Goal: Information Seeking & Learning: Learn about a topic

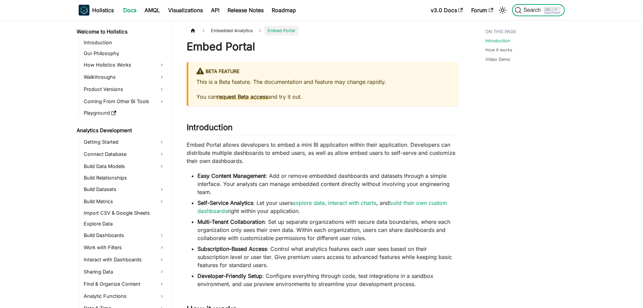
click at [524, 10] on span "Search" at bounding box center [533, 10] width 23 height 6
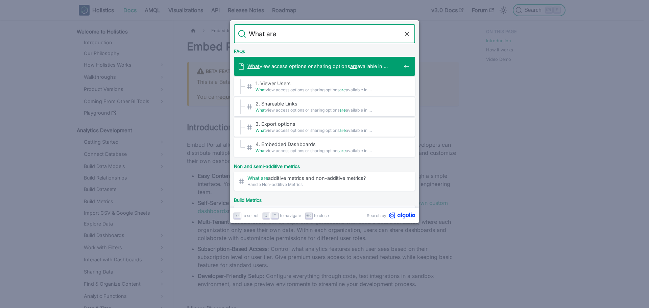
type input "What"
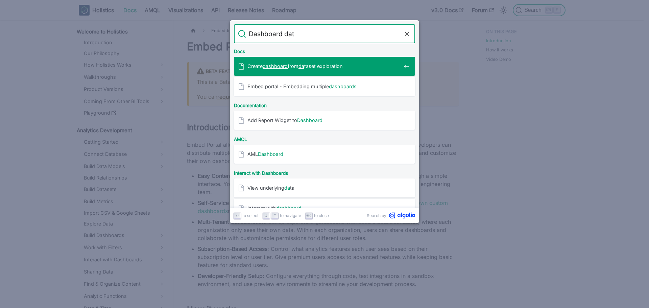
type input "Dashboard data"
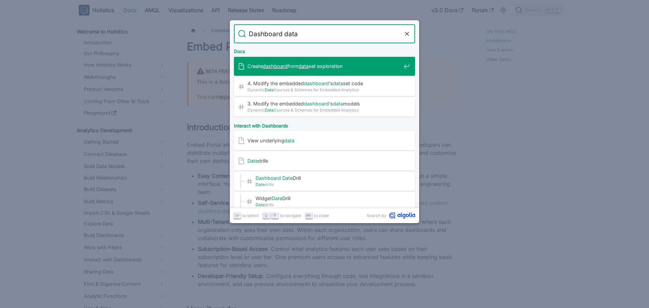
click at [319, 67] on span "Create dashboard from data set exploration" at bounding box center [323, 66] width 153 height 6
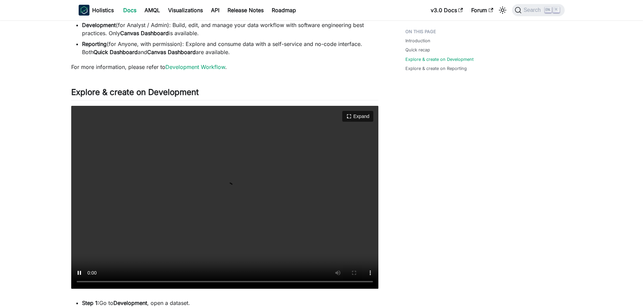
scroll to position [135, 0]
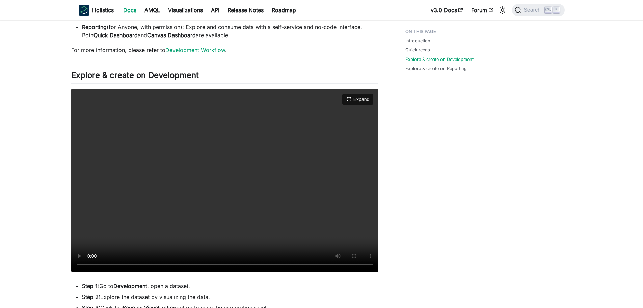
click at [185, 163] on video "Your browser does not support embedding video, but you can download it ." at bounding box center [224, 180] width 307 height 183
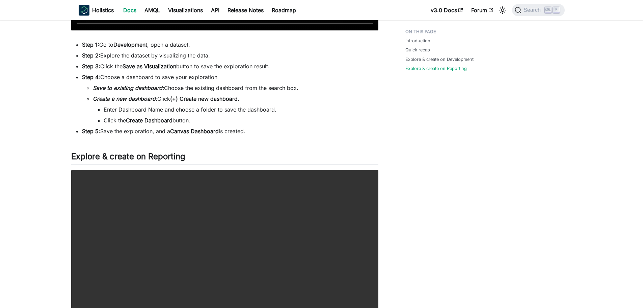
scroll to position [388, 0]
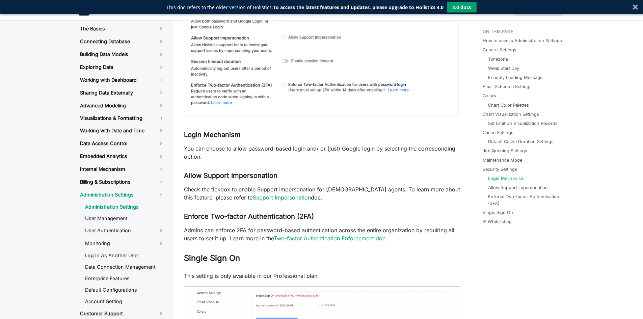
scroll to position [16, 0]
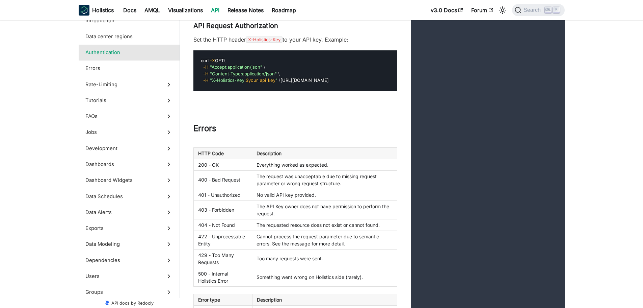
scroll to position [670, 0]
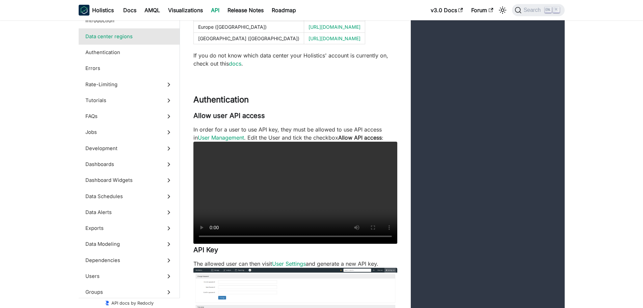
scroll to position [101, 0]
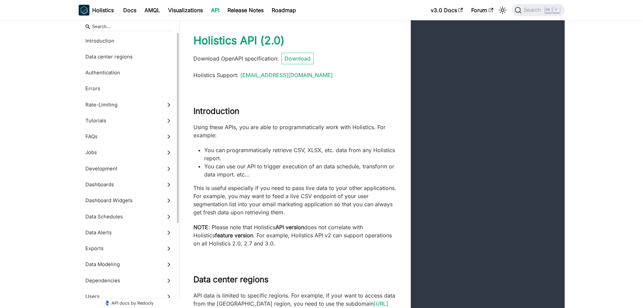
click at [167, 185] on icon at bounding box center [168, 184] width 7 height 7
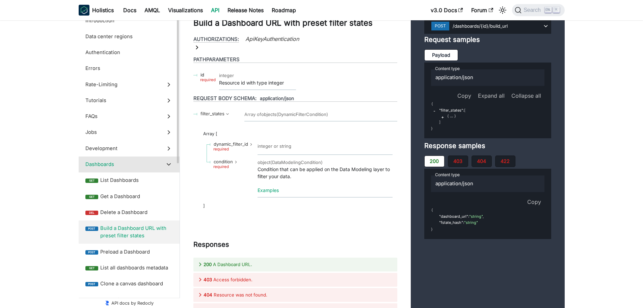
click at [137, 230] on span "Build a Dashboard URL with preset filter states" at bounding box center [136, 231] width 73 height 15
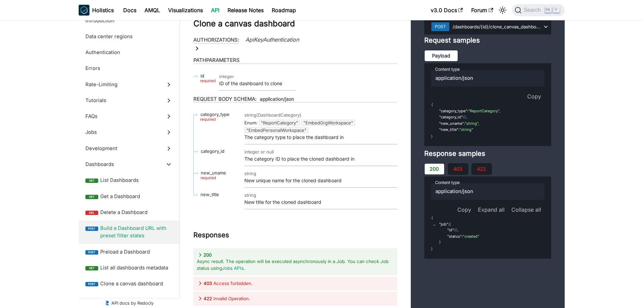
scroll to position [13135, 0]
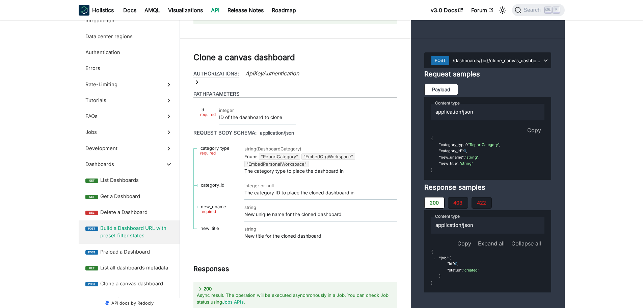
drag, startPoint x: 301, startPoint y: 119, endPoint x: 207, endPoint y: 109, distance: 94.1
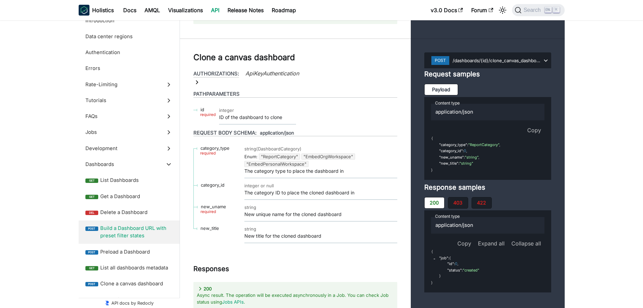
drag, startPoint x: 296, startPoint y: 129, endPoint x: 252, endPoint y: 112, distance: 47.0
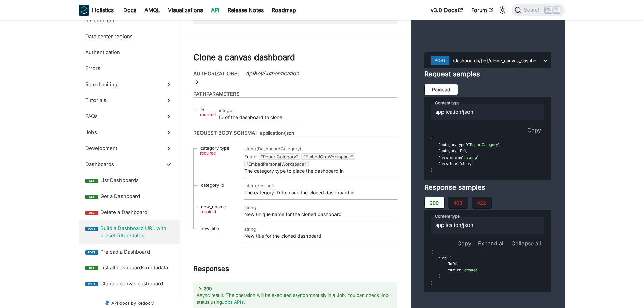
drag, startPoint x: 310, startPoint y: 126, endPoint x: 269, endPoint y: 91, distance: 54.9
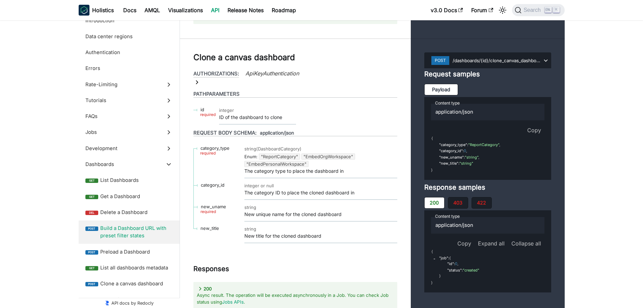
drag, startPoint x: 298, startPoint y: 128, endPoint x: 242, endPoint y: 54, distance: 93.5
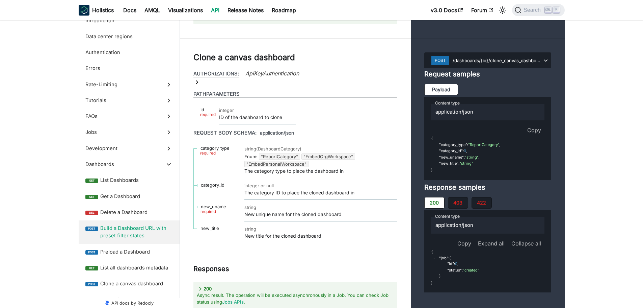
drag, startPoint x: 354, startPoint y: 67, endPoint x: 246, endPoint y: 59, distance: 108.7
drag, startPoint x: 297, startPoint y: 124, endPoint x: 244, endPoint y: 61, distance: 82.2
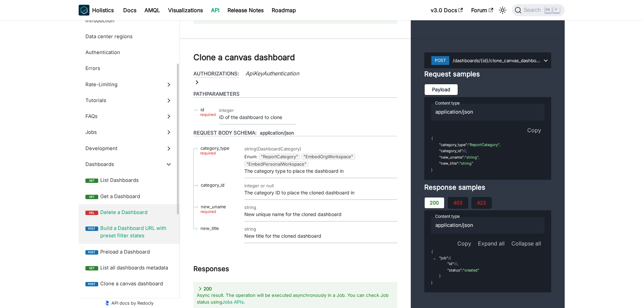
scroll to position [68, 0]
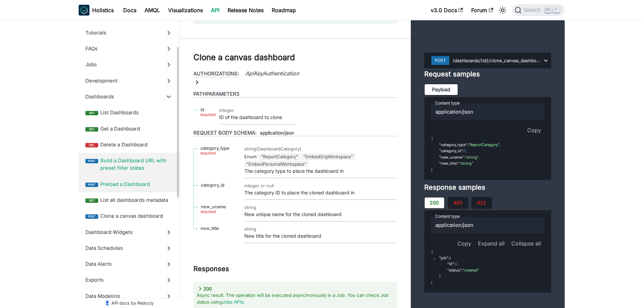
click at [148, 187] on label "post Preload a Dashboard" at bounding box center [129, 184] width 101 height 16
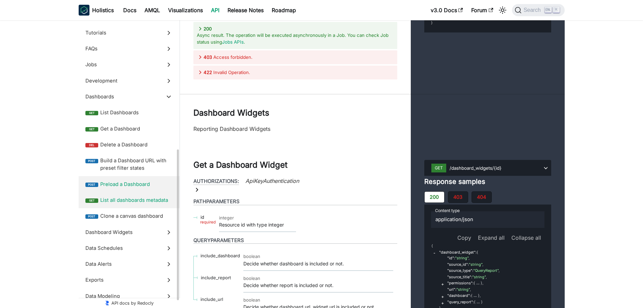
scroll to position [169, 0]
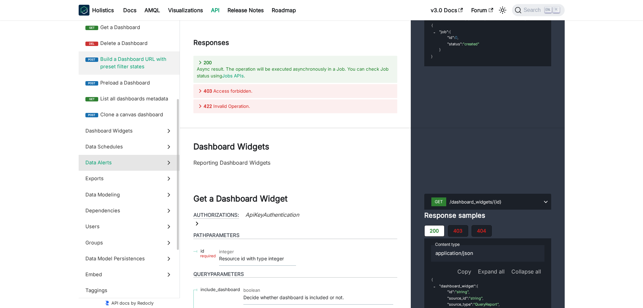
scroll to position [135, 0]
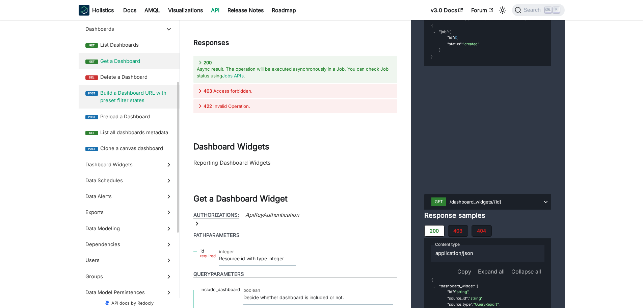
click at [138, 56] on label "get Get a Dashboard" at bounding box center [129, 61] width 101 height 16
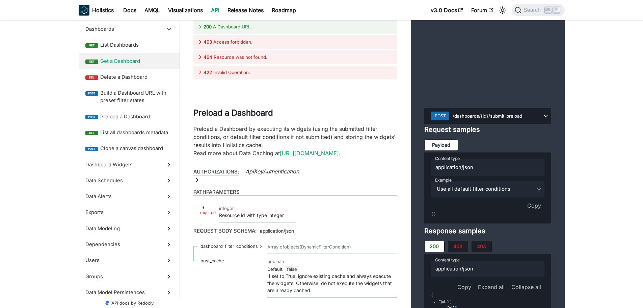
scroll to position [12770, 0]
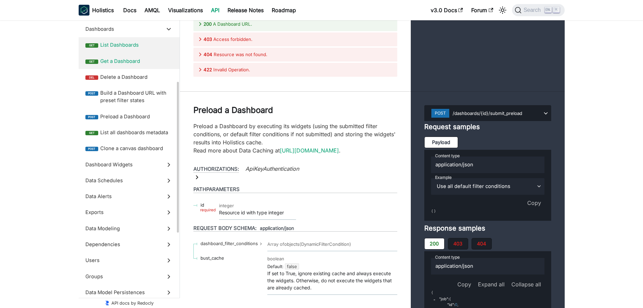
click at [103, 47] on span "List Dashboards" at bounding box center [136, 44] width 73 height 7
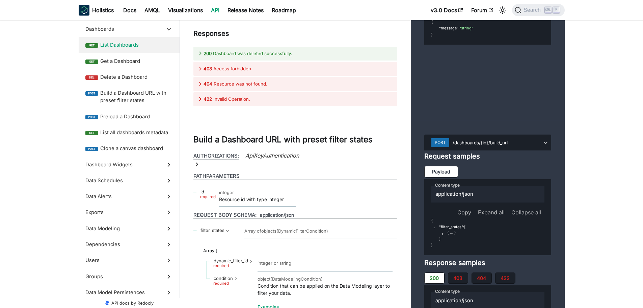
scroll to position [12425, 0]
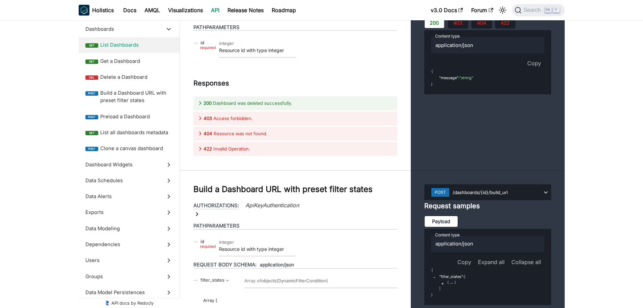
scroll to position [12358, 0]
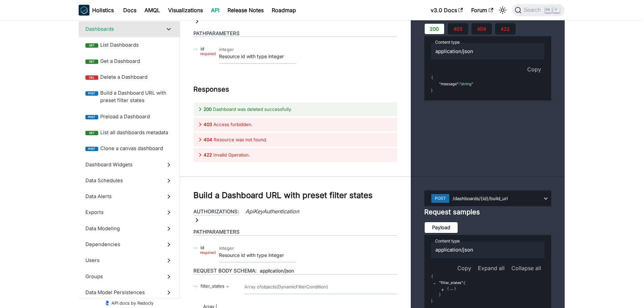
drag, startPoint x: 355, startPoint y: 173, endPoint x: 196, endPoint y: 127, distance: 166.1
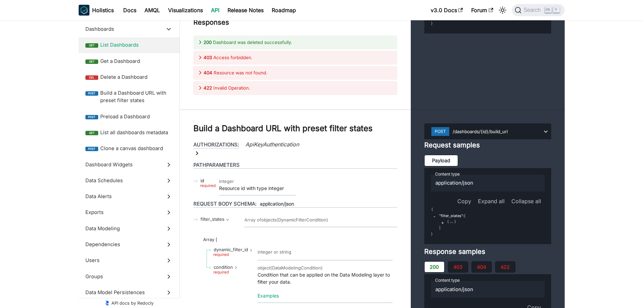
scroll to position [12425, 0]
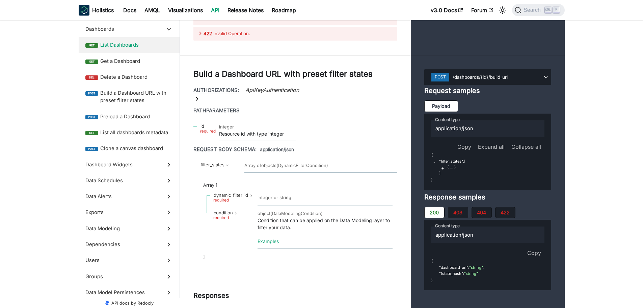
scroll to position [12358, 0]
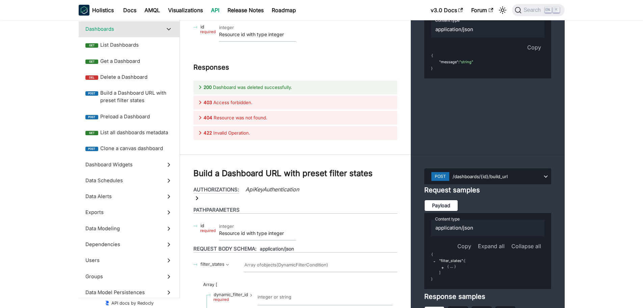
scroll to position [12391, 0]
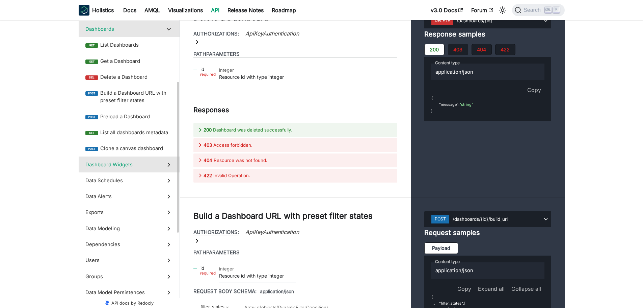
scroll to position [12324, 0]
